Goal: Transaction & Acquisition: Purchase product/service

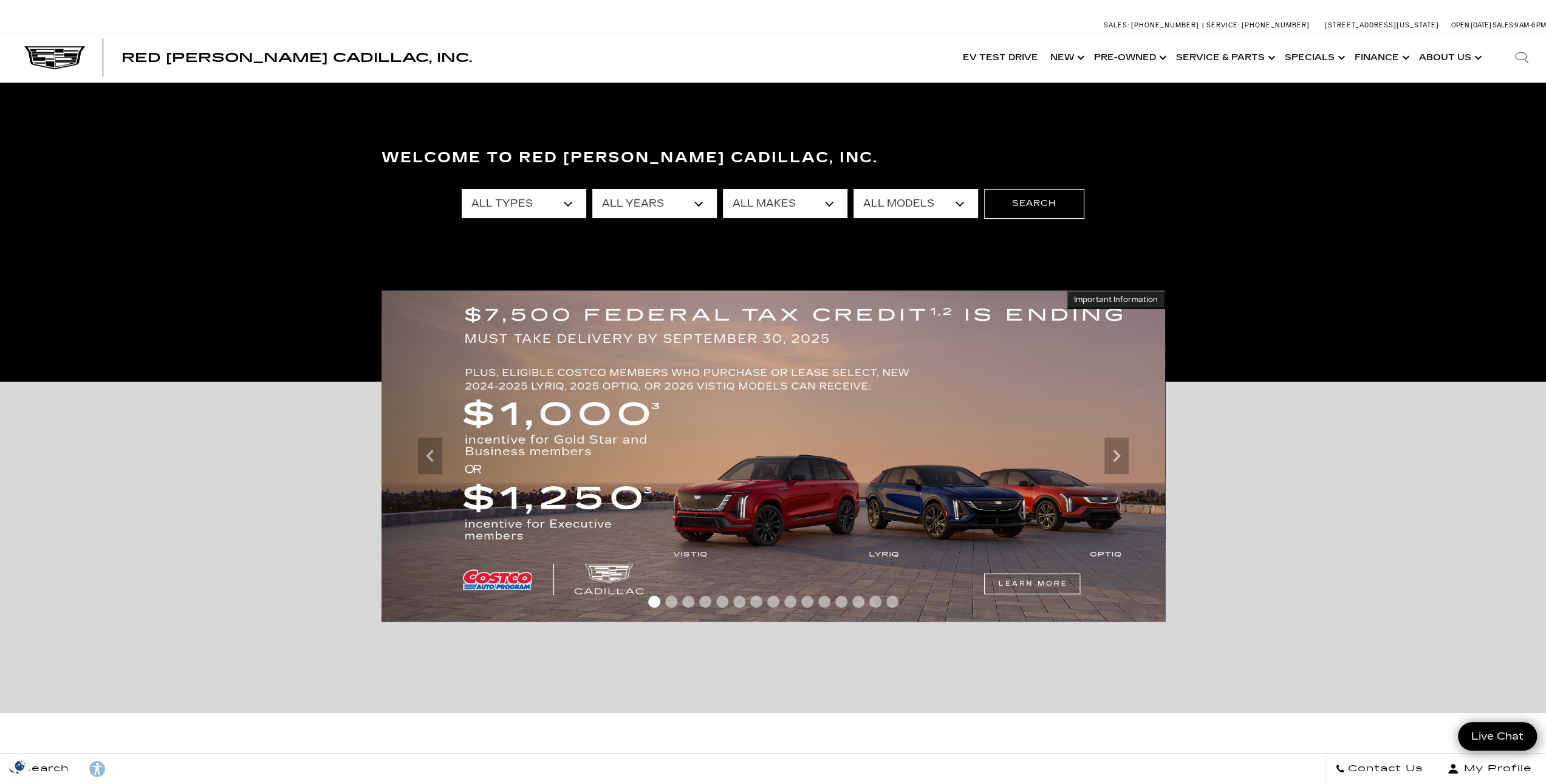
click at [859, 195] on select "All Models [US_STATE] Corvette Grand Sport Crosstrek Crown Signia CT4 CT5 Equin…" at bounding box center [915, 204] width 124 height 29
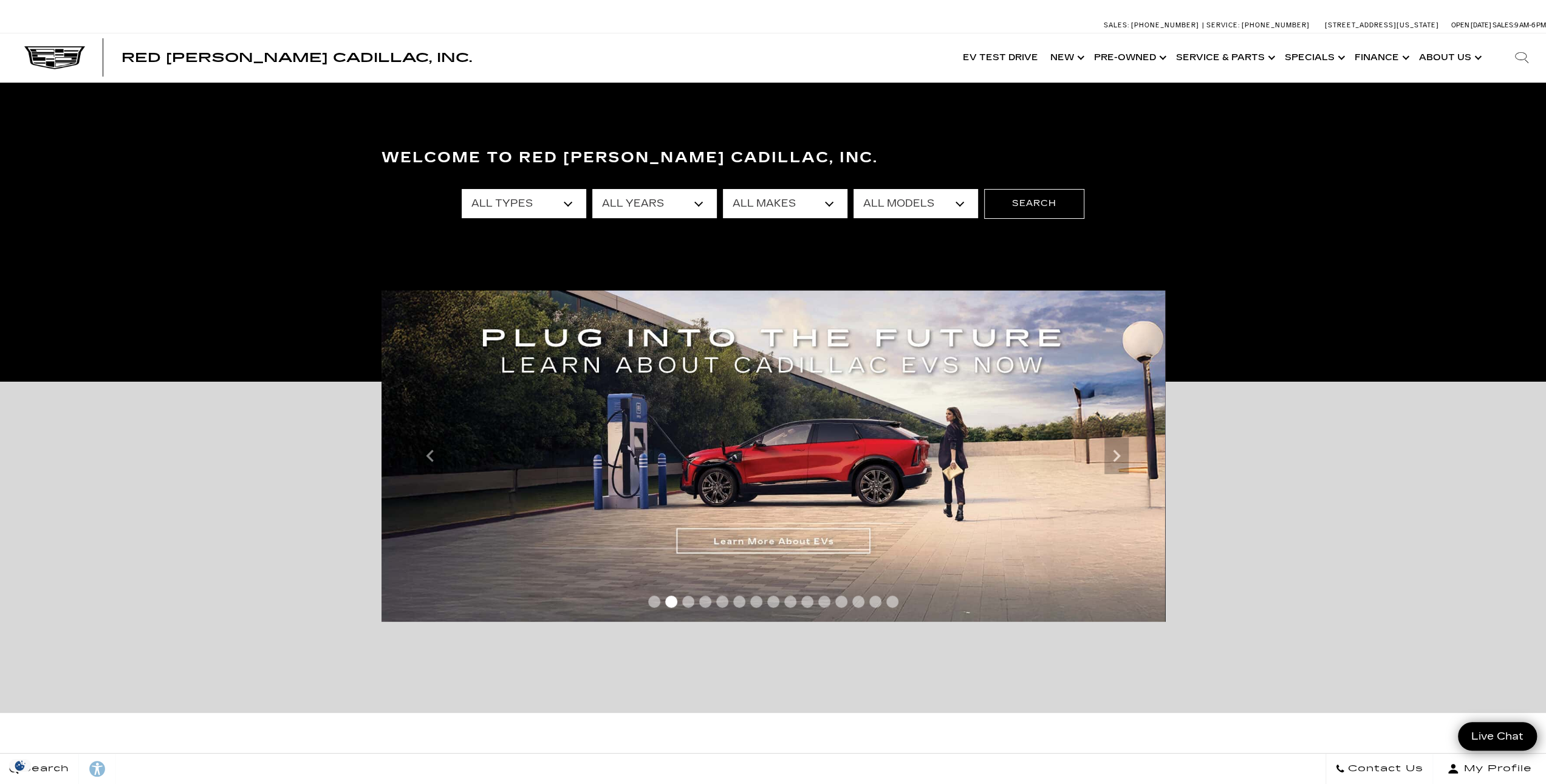
select select "Escalade"
click at [853, 189] on select "All Models [US_STATE] Corvette Grand Sport Crosstrek Crown Signia CT4 CT5 Equin…" at bounding box center [915, 204] width 124 height 29
click at [1018, 216] on button "Search" at bounding box center [1034, 204] width 100 height 29
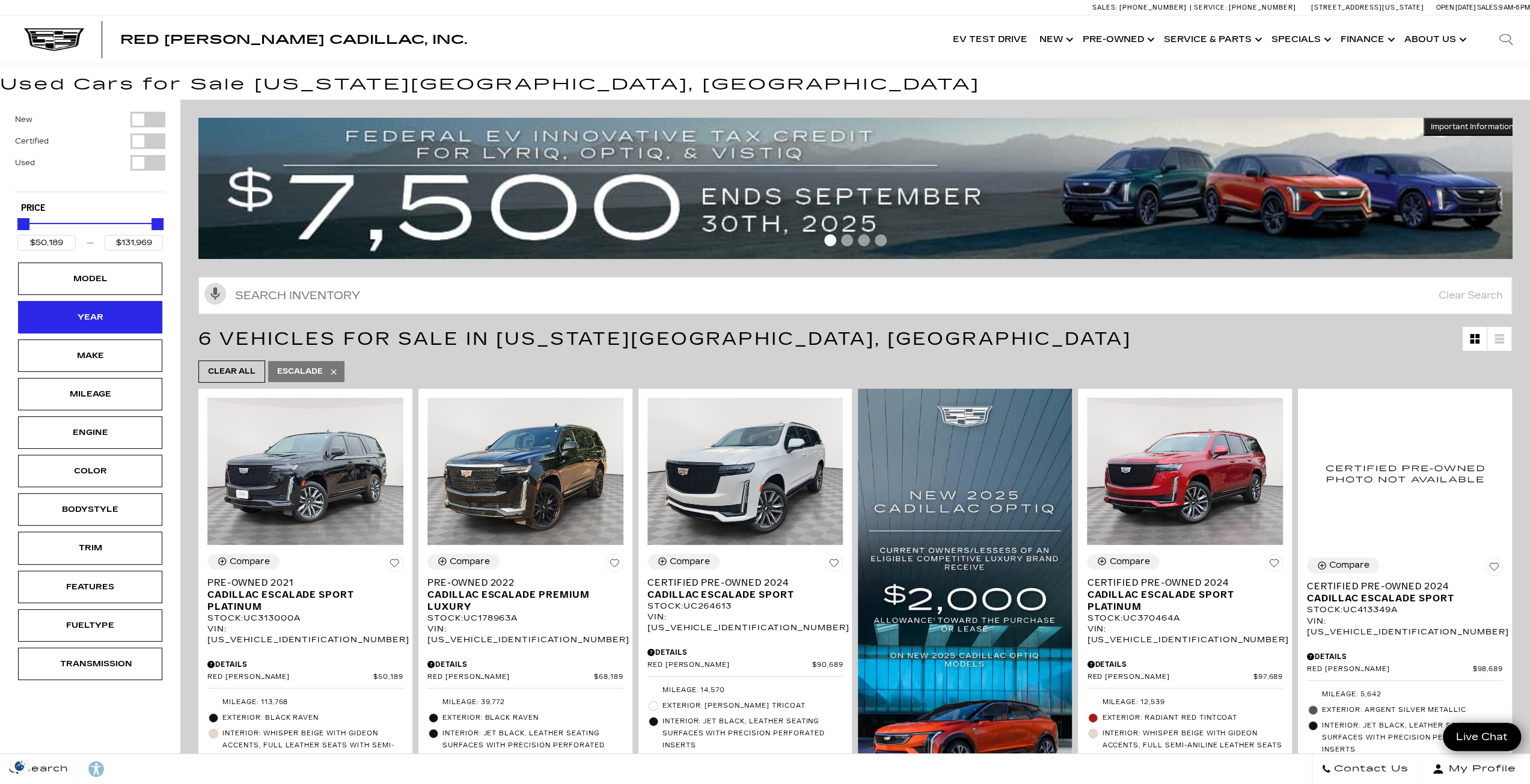
click at [131, 305] on div "Year" at bounding box center [90, 317] width 144 height 32
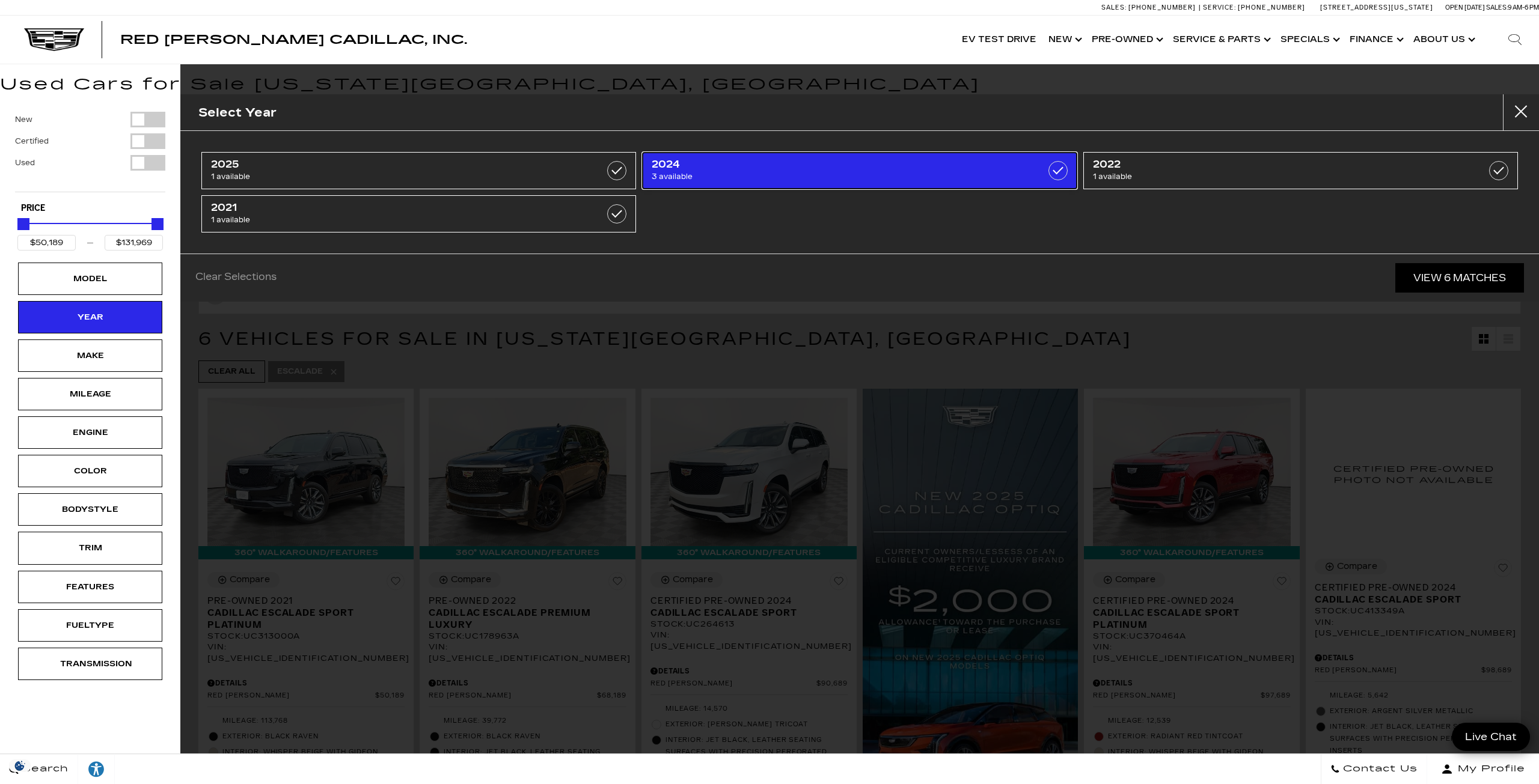
click at [727, 168] on span "2024" at bounding box center [828, 164] width 353 height 12
type input "$90,689"
type input "$98,689"
checkbox input "true"
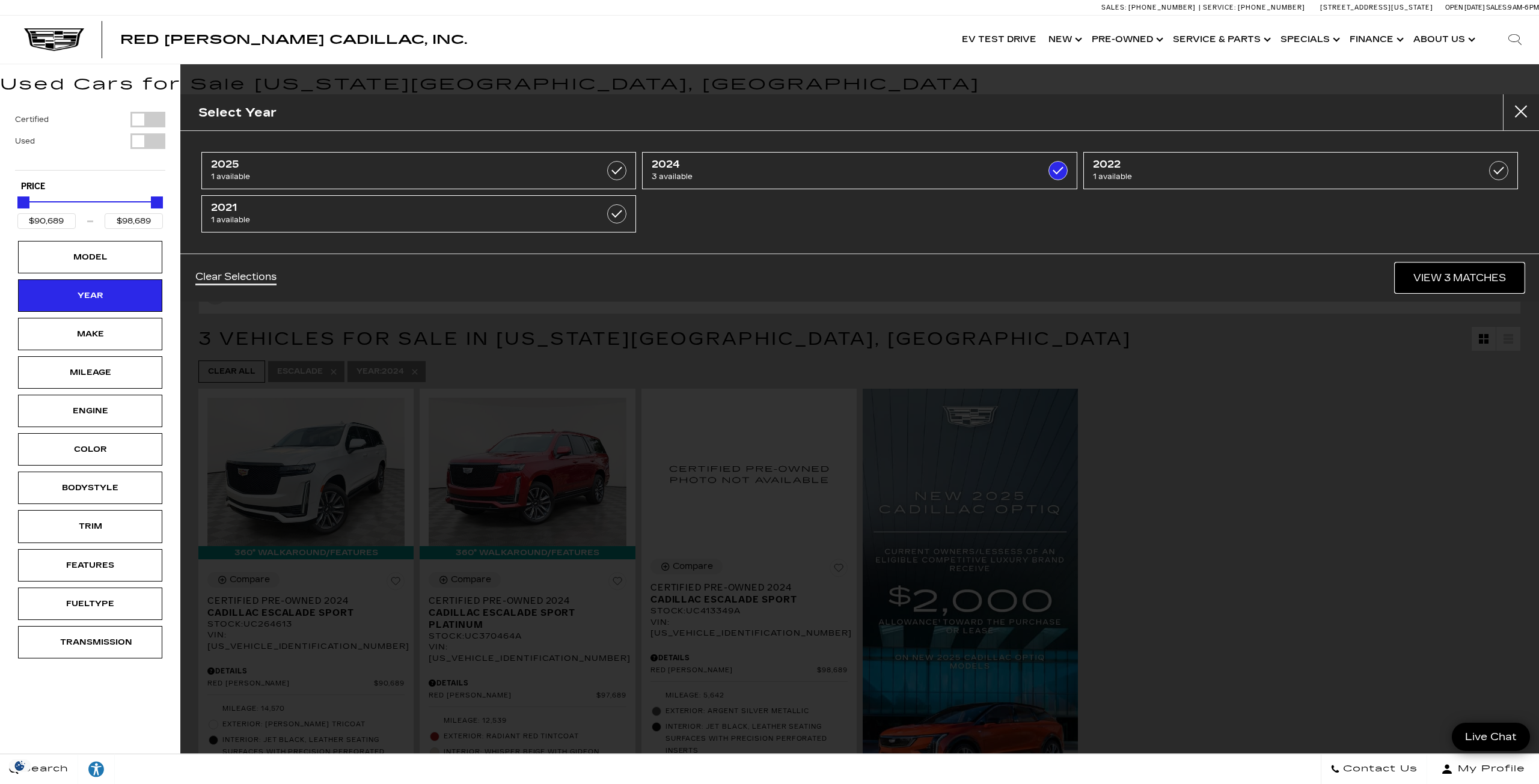
click at [1421, 276] on link "View 3 Matches" at bounding box center [1459, 278] width 129 height 30
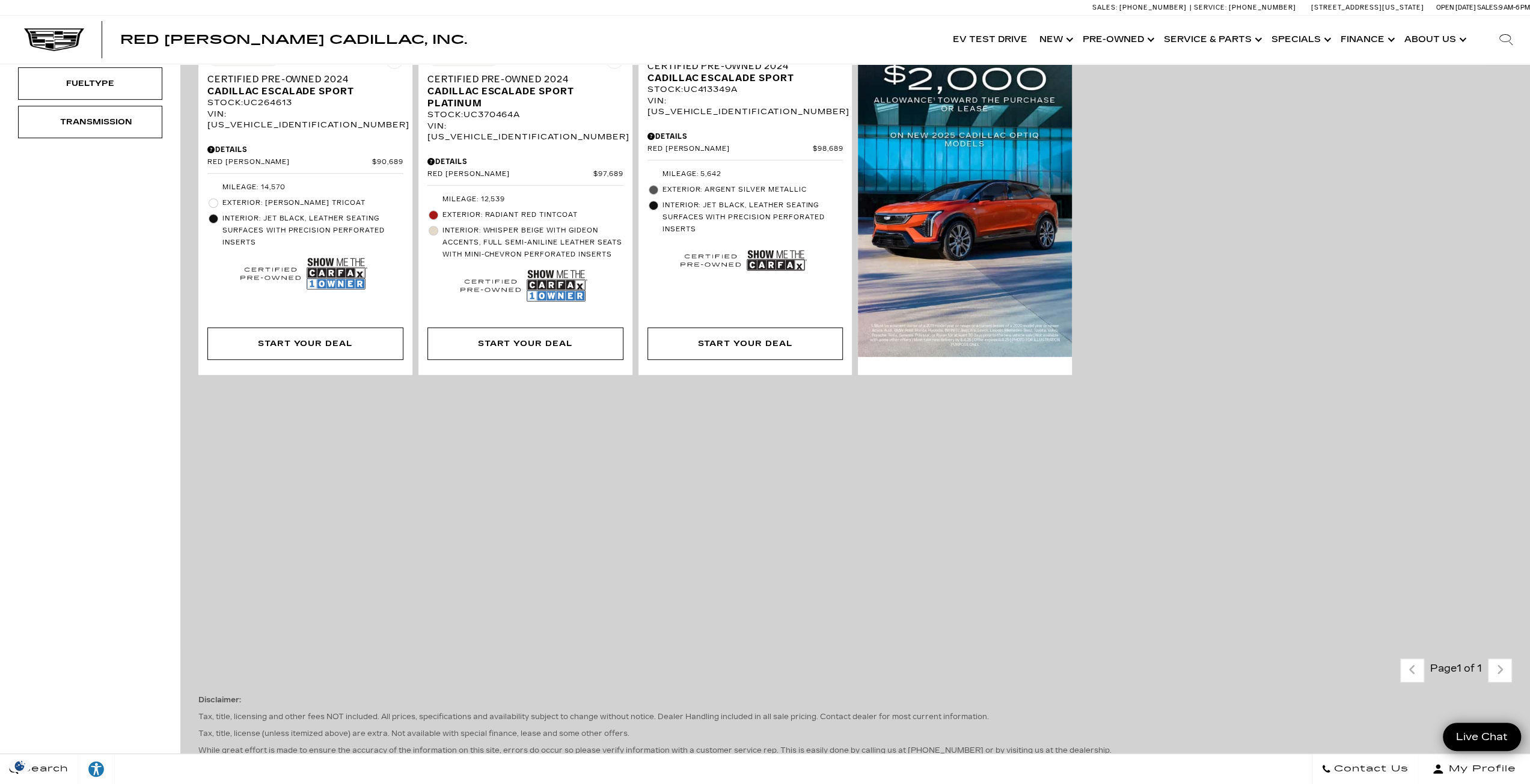
scroll to position [260, 0]
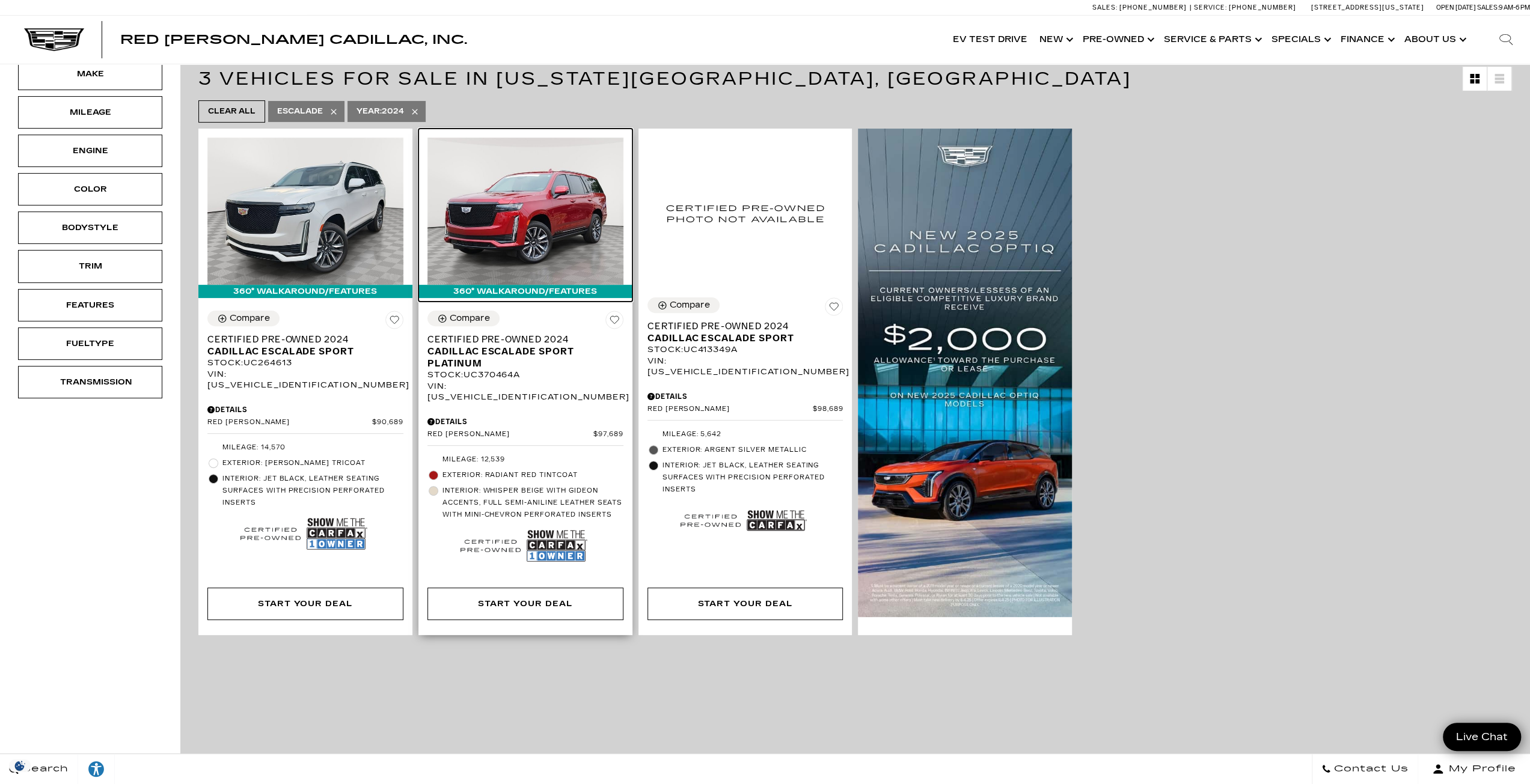
click at [563, 239] on img at bounding box center [525, 211] width 196 height 146
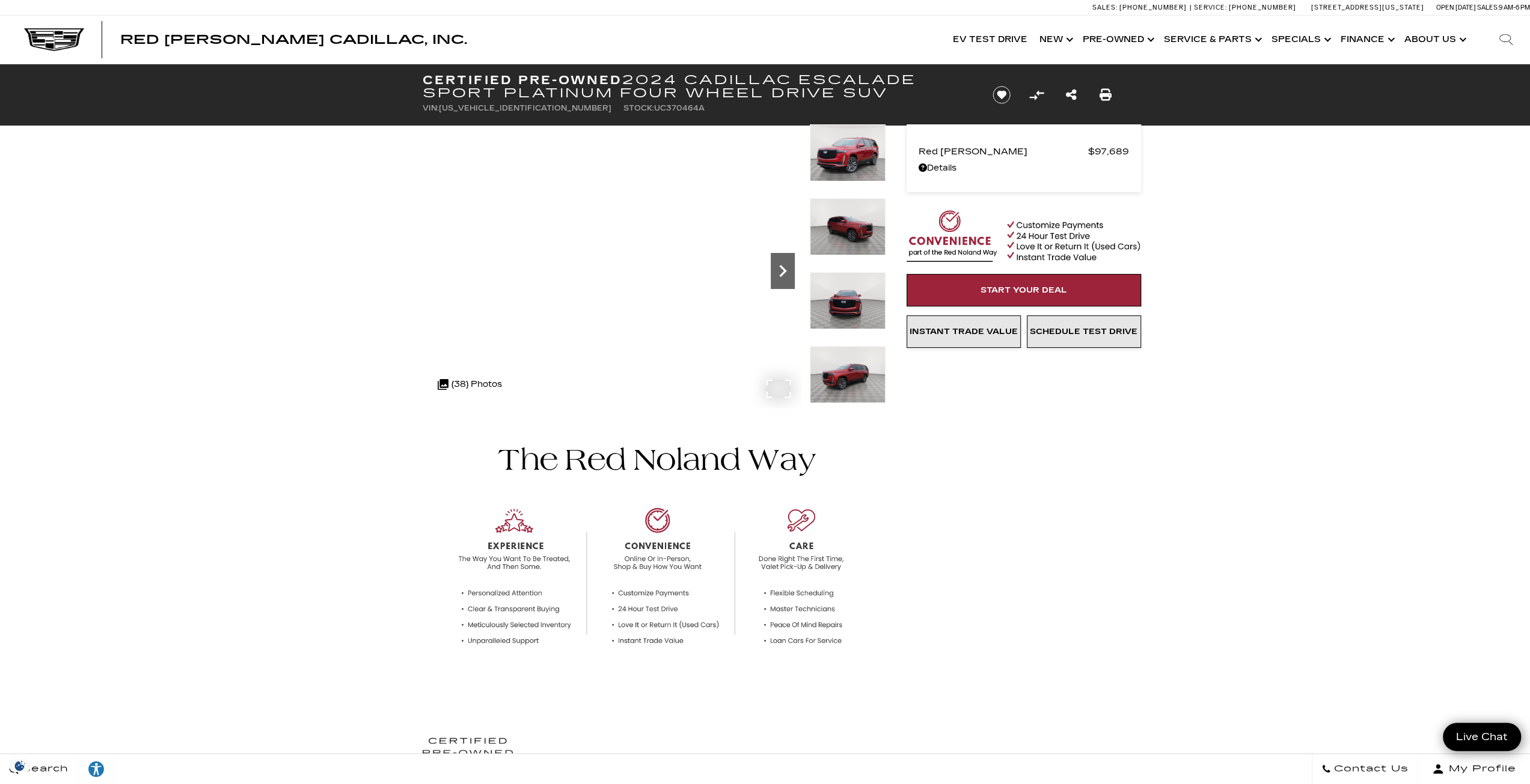
click at [784, 280] on icon "Next" at bounding box center [783, 271] width 24 height 24
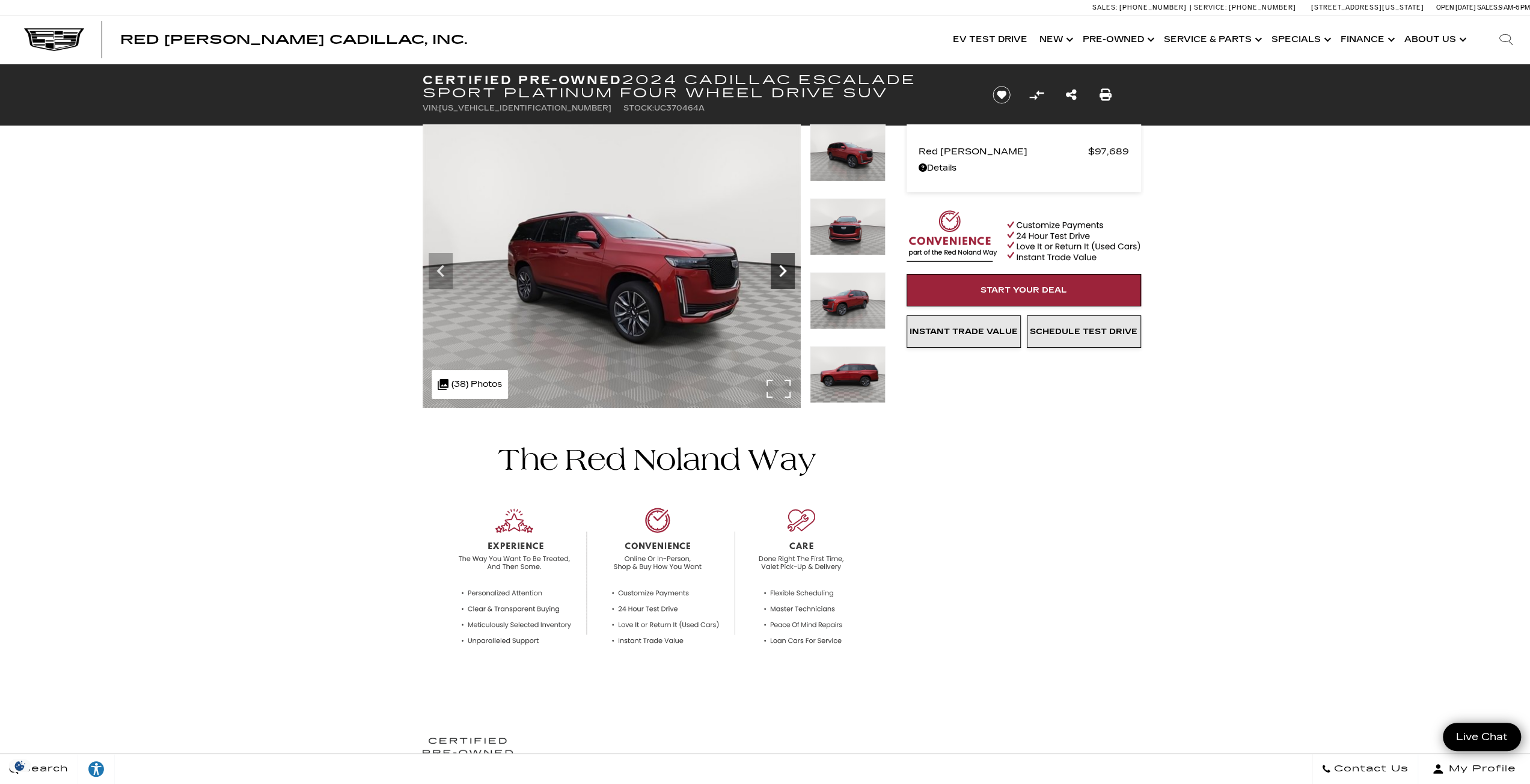
click at [784, 280] on icon "Next" at bounding box center [783, 271] width 24 height 24
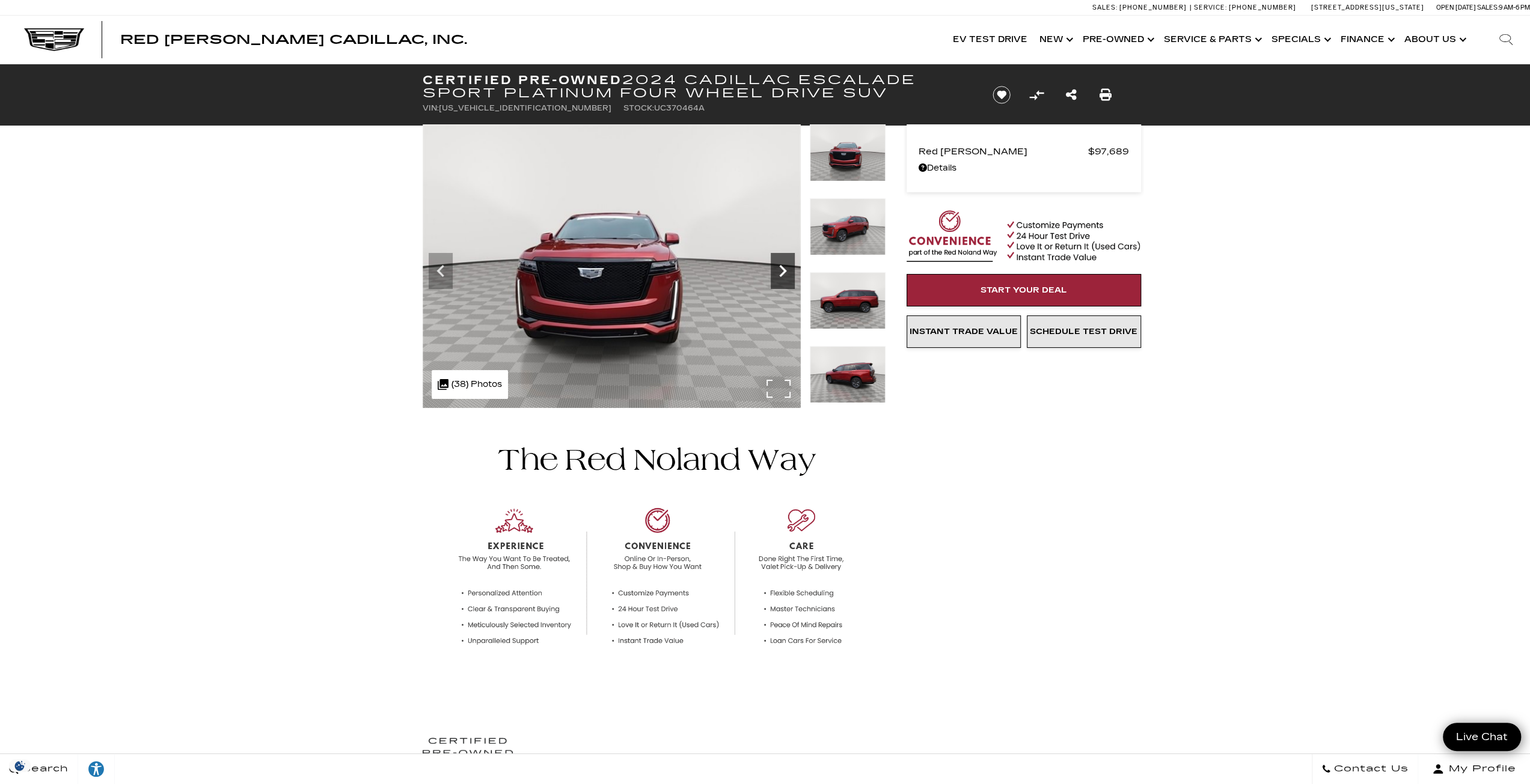
click at [784, 280] on icon "Next" at bounding box center [783, 271] width 24 height 24
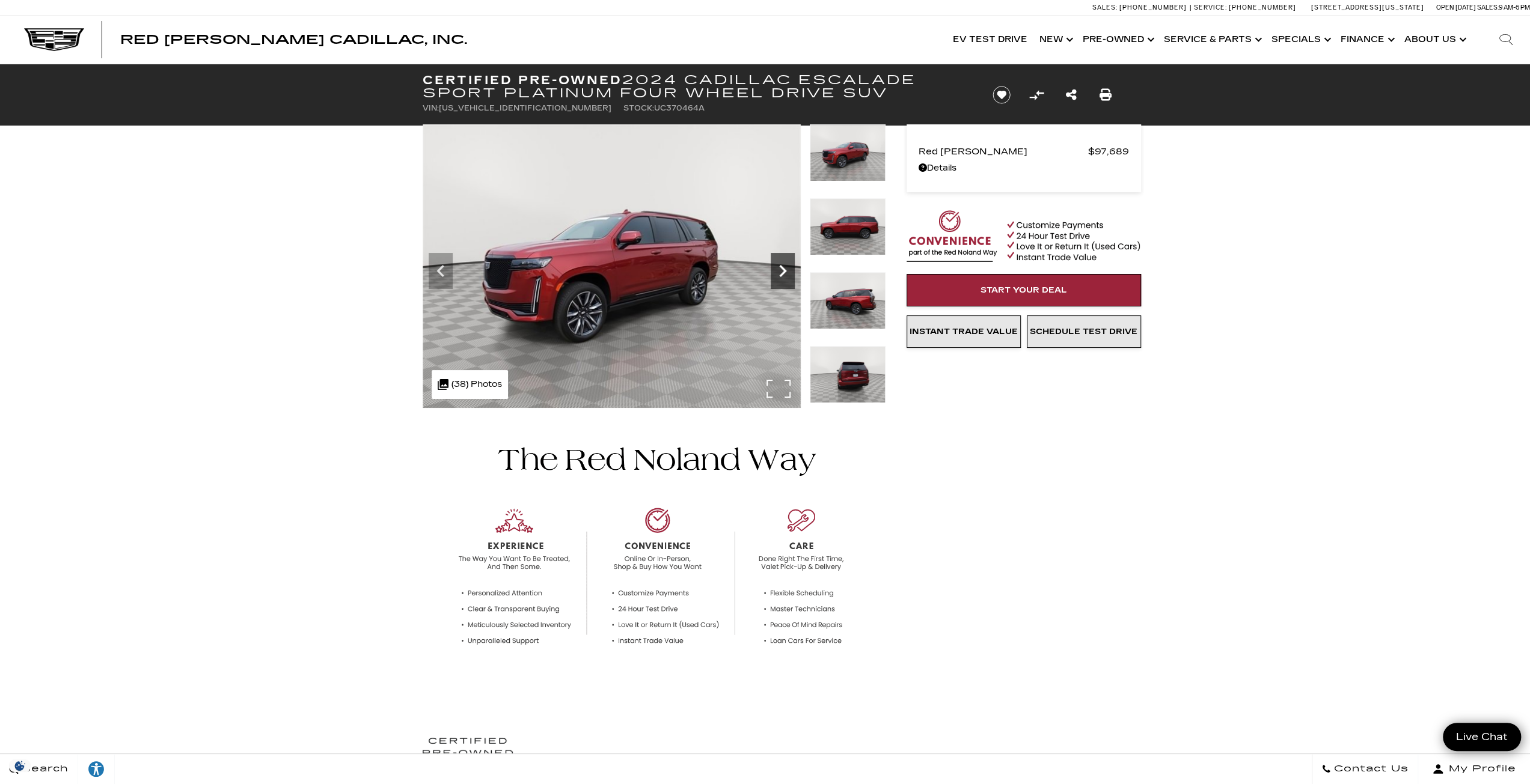
click at [784, 280] on icon "Next" at bounding box center [783, 271] width 24 height 24
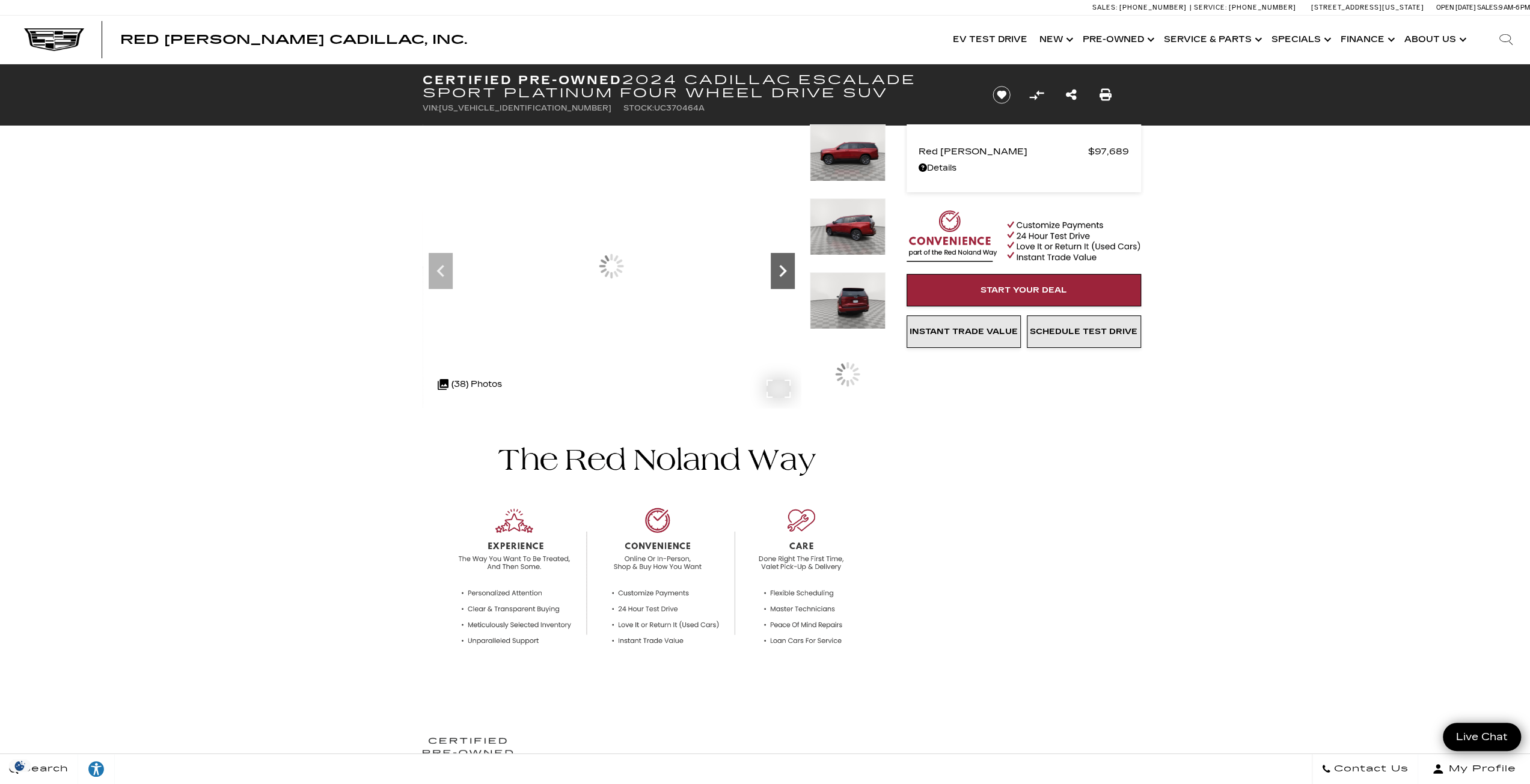
click at [784, 280] on icon "Next" at bounding box center [783, 271] width 24 height 24
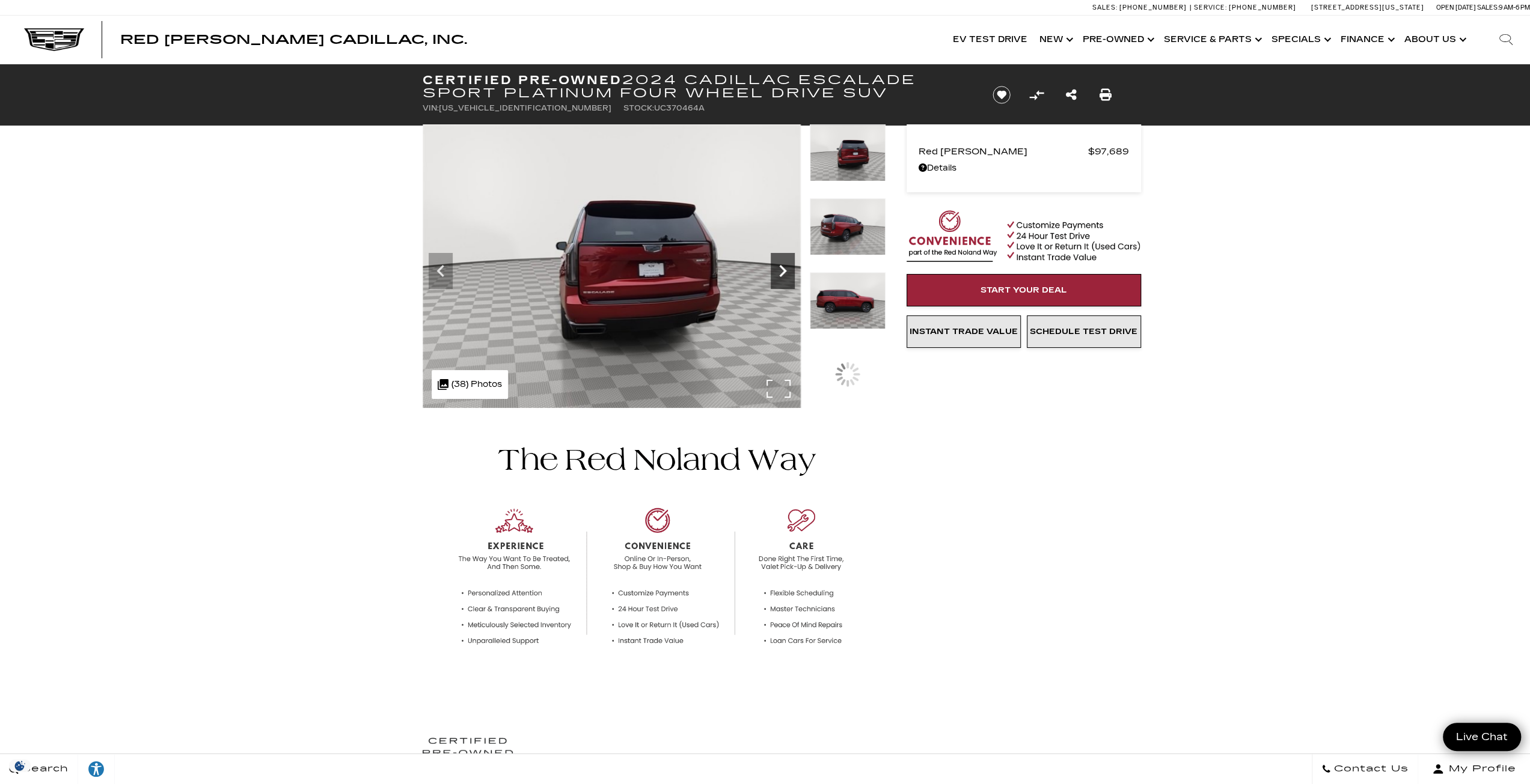
click at [784, 280] on icon "Next" at bounding box center [783, 271] width 24 height 24
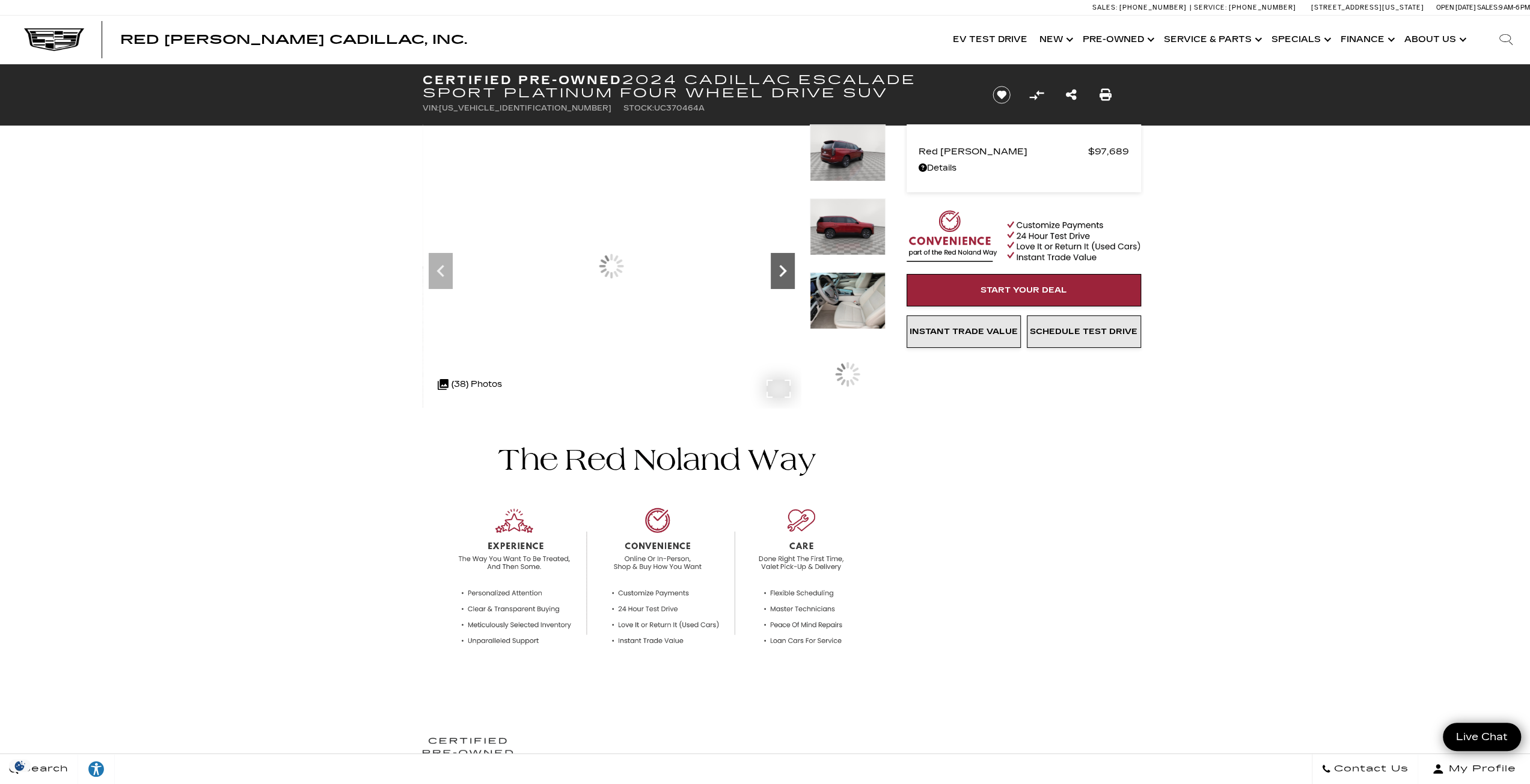
click at [784, 280] on icon "Next" at bounding box center [783, 271] width 24 height 24
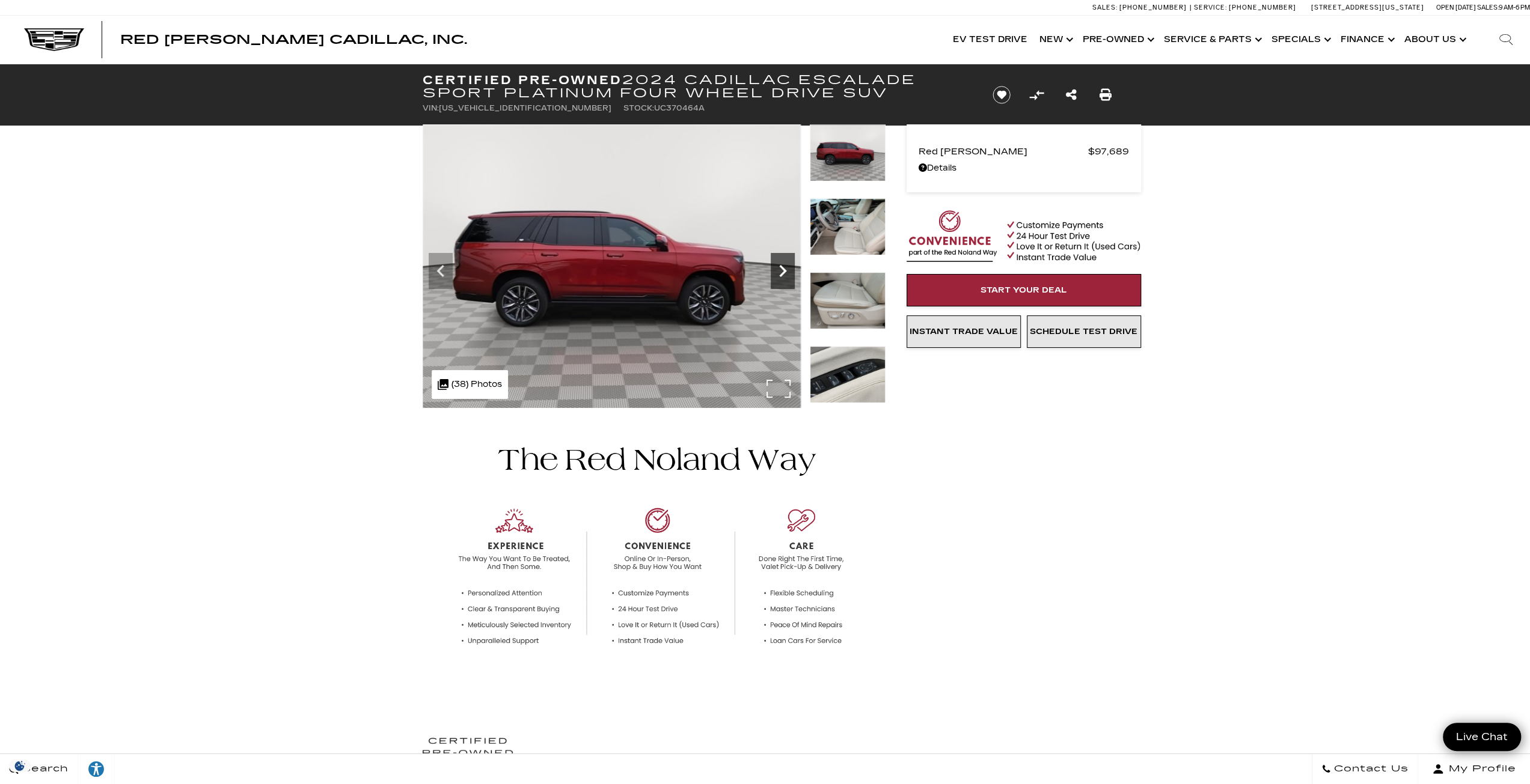
click at [784, 280] on icon "Next" at bounding box center [783, 271] width 24 height 24
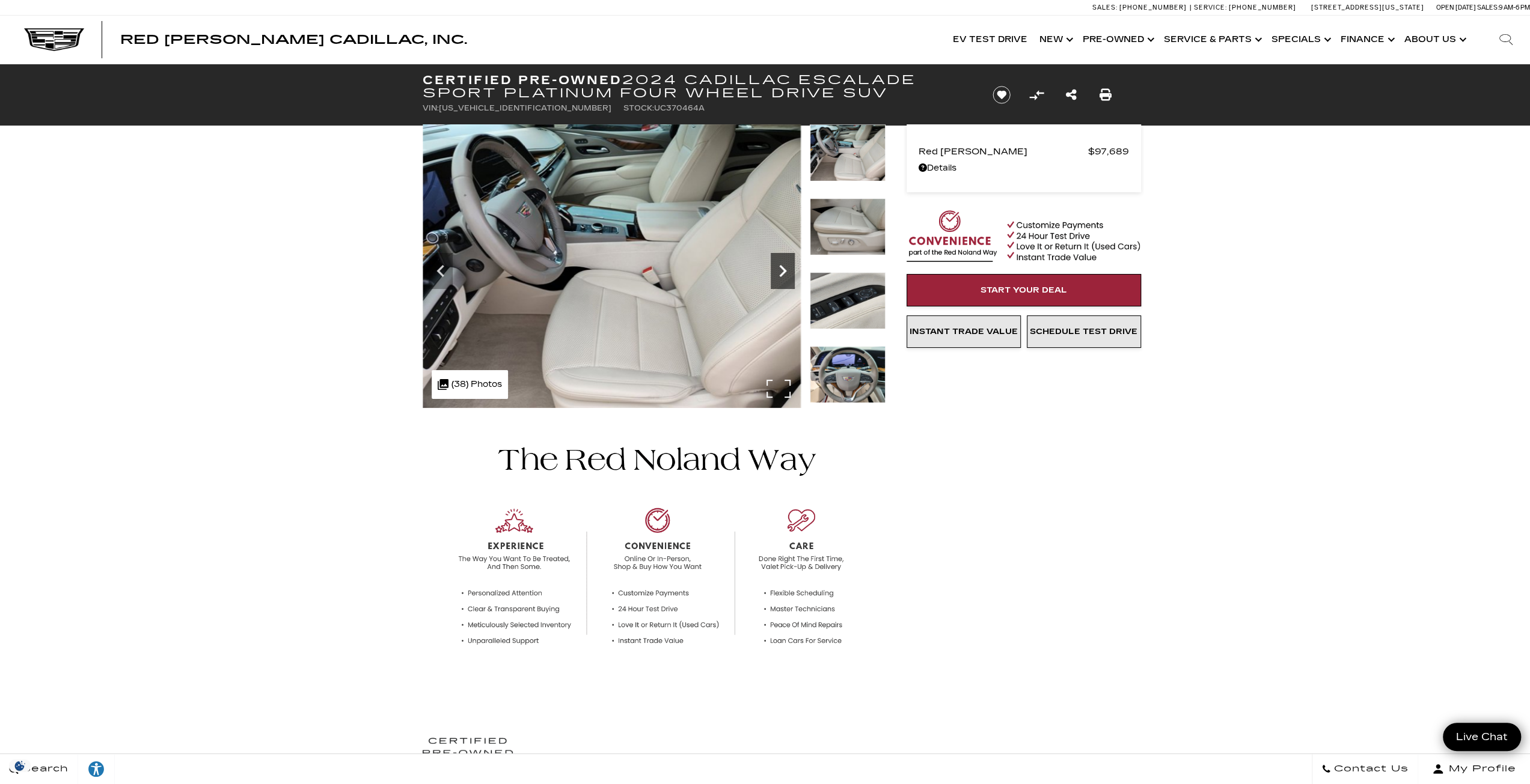
click at [784, 280] on icon "Next" at bounding box center [783, 271] width 24 height 24
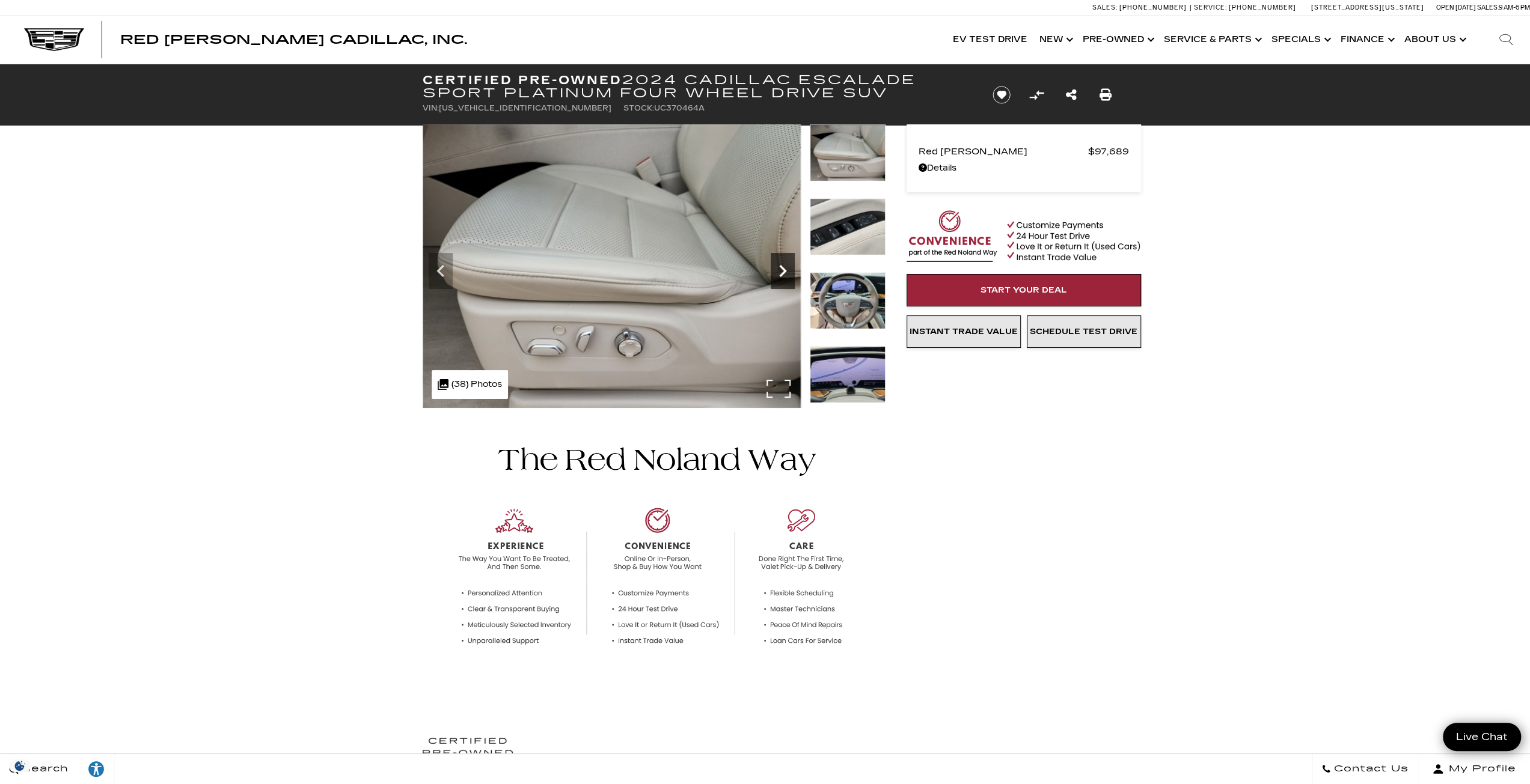
click at [784, 280] on icon "Next" at bounding box center [783, 271] width 24 height 24
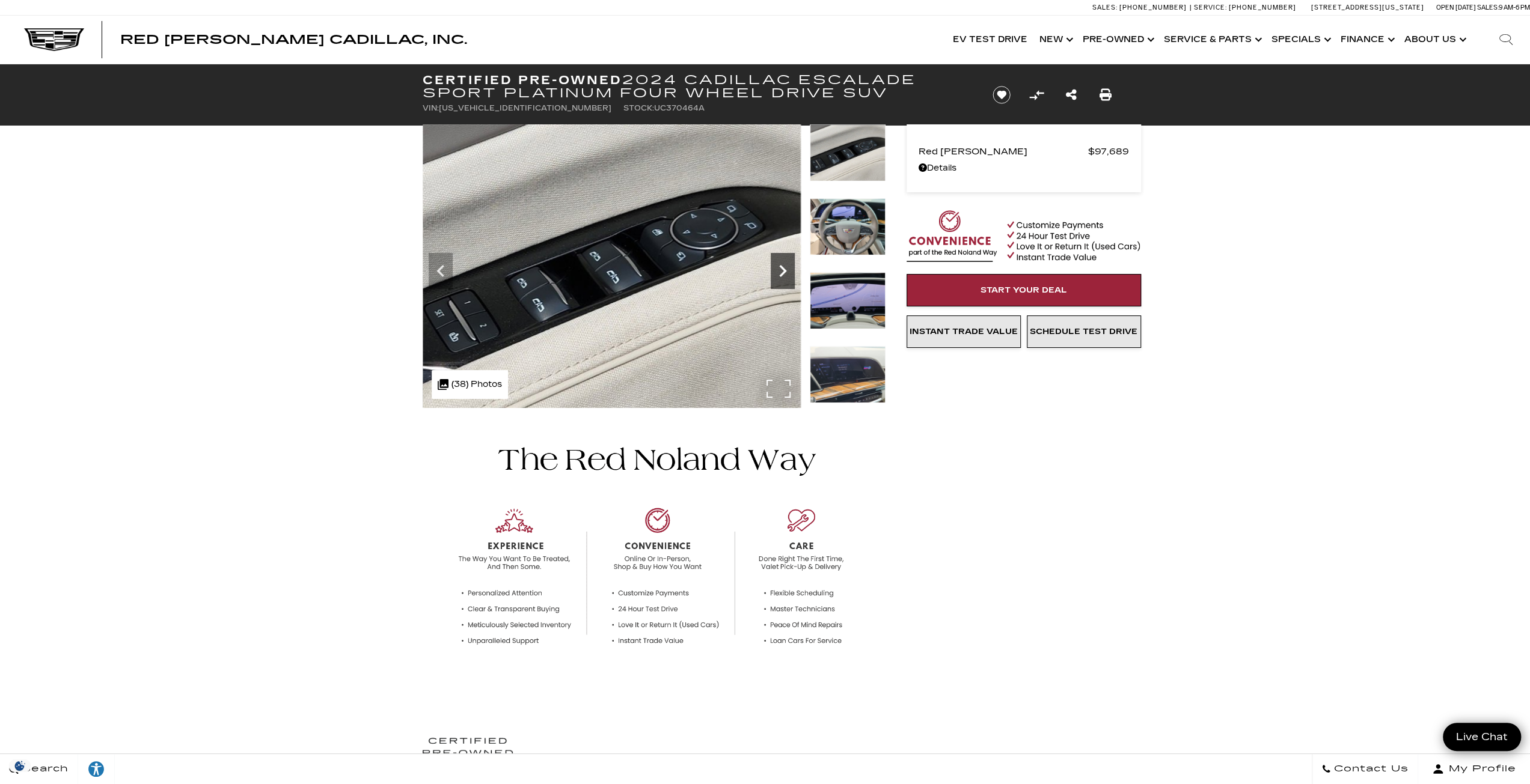
click at [784, 280] on icon "Next" at bounding box center [783, 271] width 24 height 24
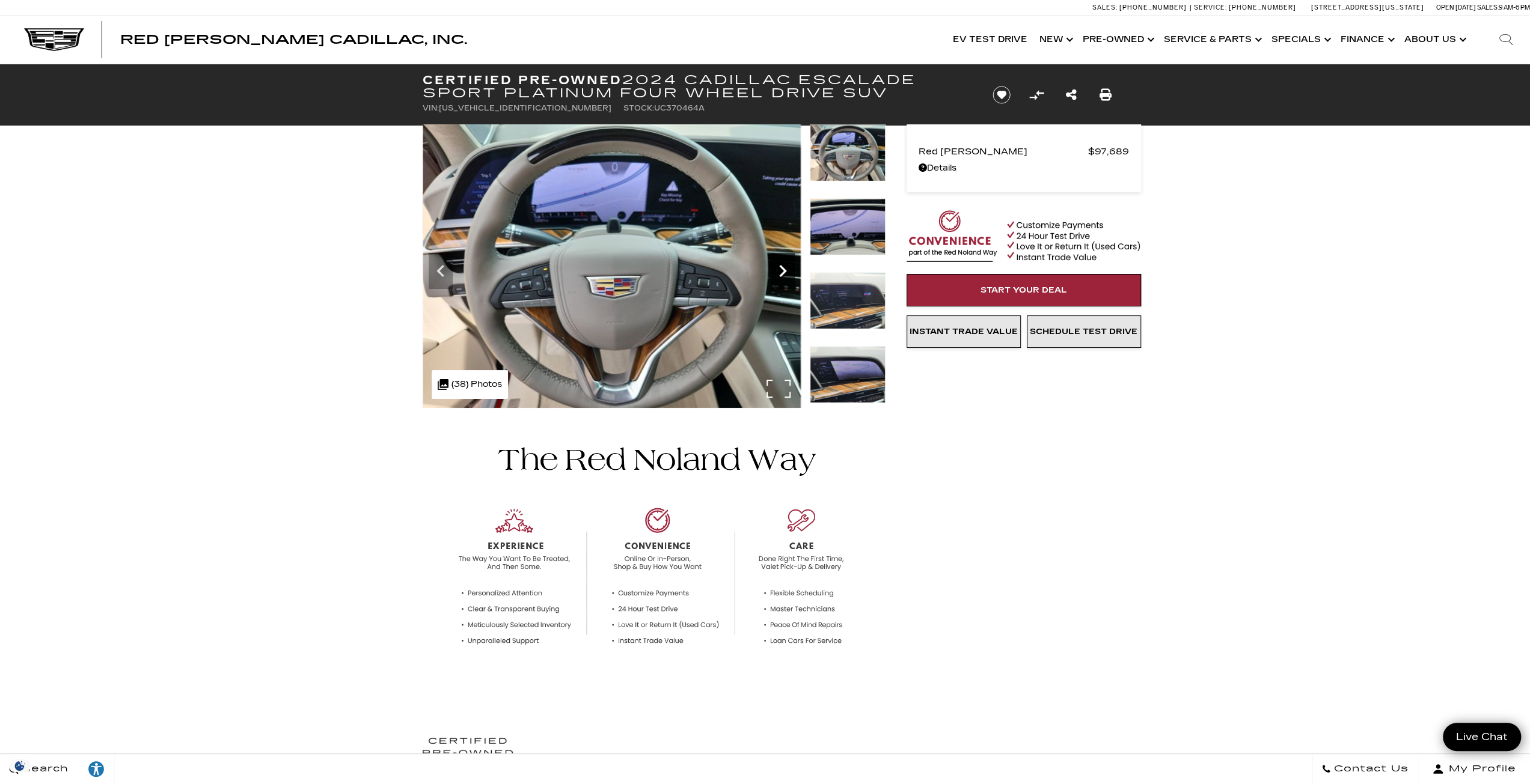
click at [784, 280] on icon "Next" at bounding box center [783, 271] width 24 height 24
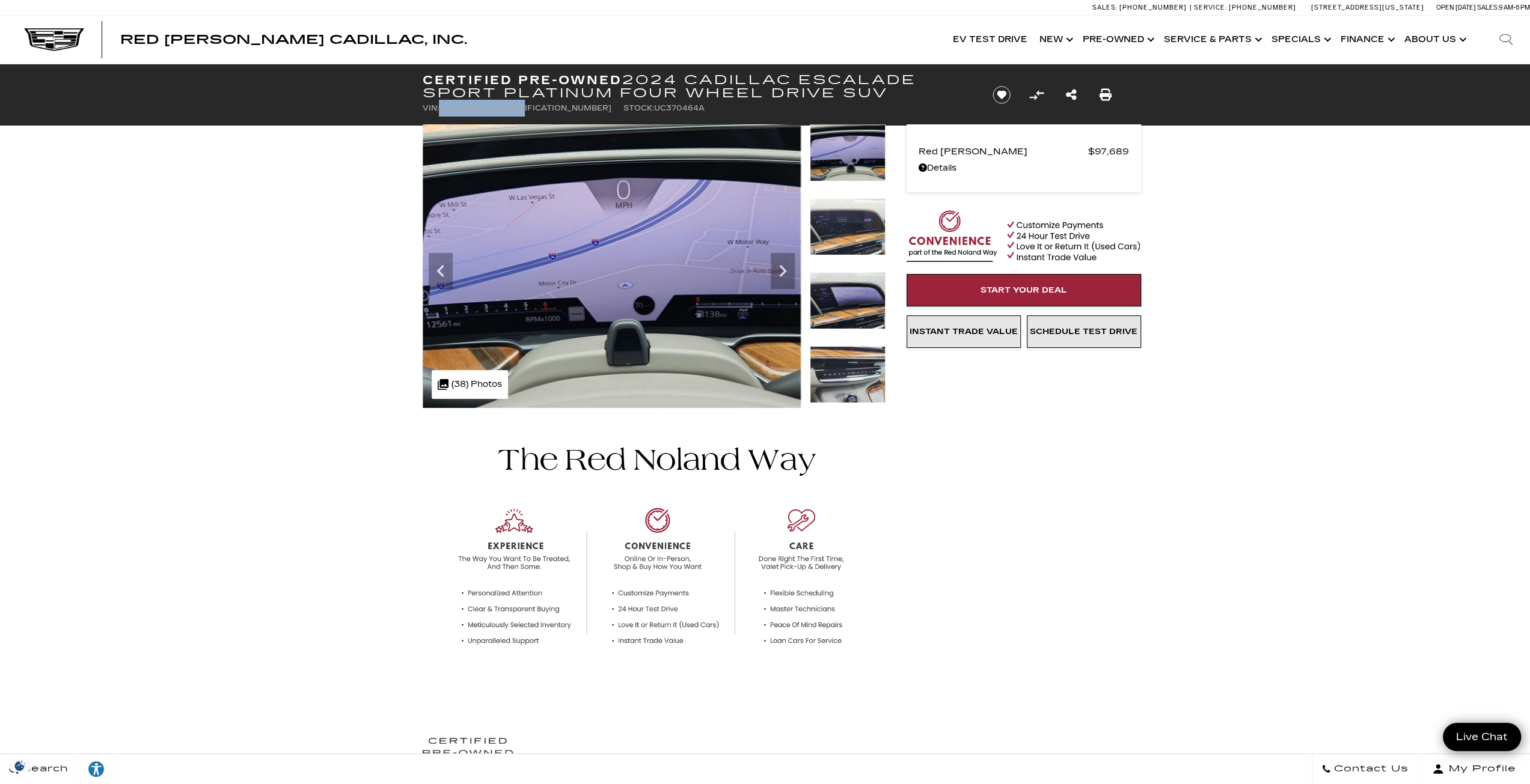
drag, startPoint x: 528, startPoint y: 106, endPoint x: 441, endPoint y: 113, distance: 87.3
click at [441, 113] on li "VIN: 1GYS4GKL4RR370464" at bounding box center [517, 108] width 189 height 17
copy span "1GYS4GKL4RR370464"
